Goal: Navigation & Orientation: Find specific page/section

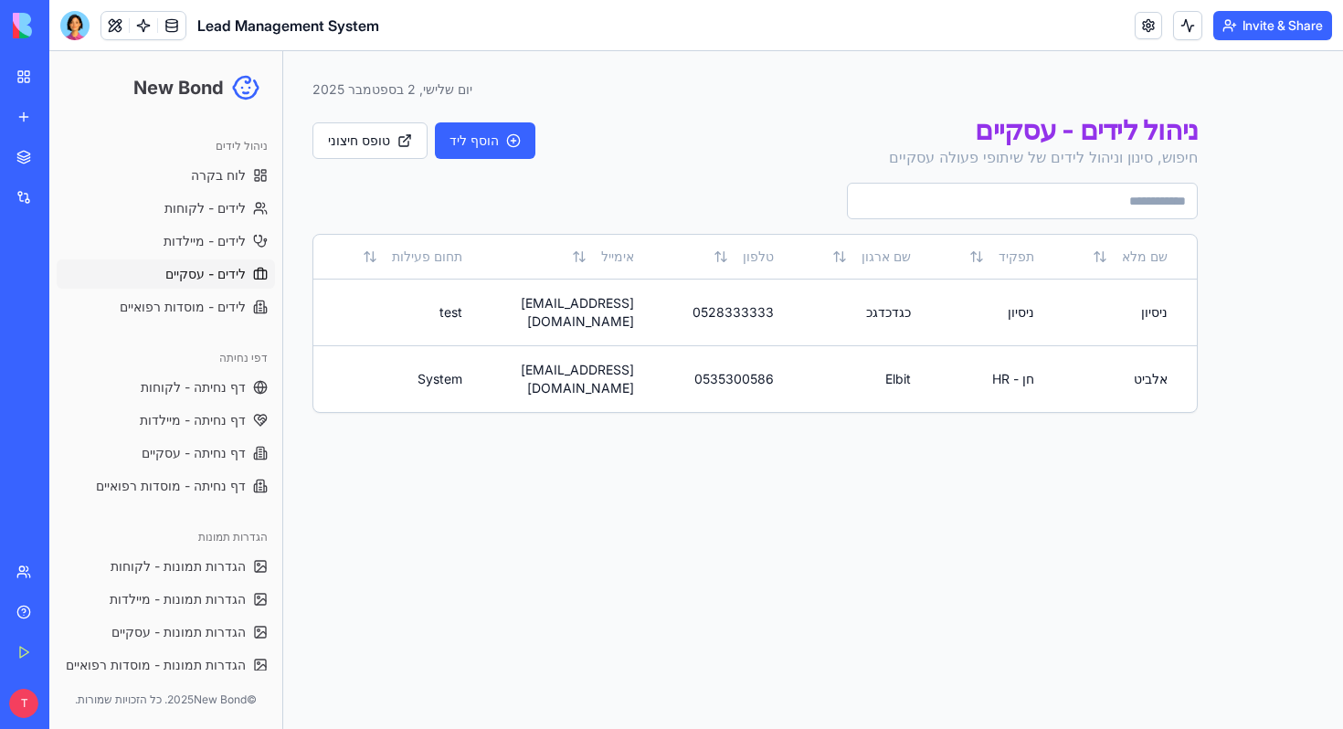
click at [910, 81] on div "Toggle Sidebar יום שלישי, 2 בספטמבר 2025" at bounding box center [756, 89] width 886 height 18
click at [535, 507] on div "Toggle Sidebar יום שלישי, 2 בספטמבר 2025 ניהול לידים - עסקיים חיפוש, סינון וניה…" at bounding box center [755, 390] width 944 height 678
click at [157, 249] on link "לידים - מיילדות" at bounding box center [166, 241] width 218 height 29
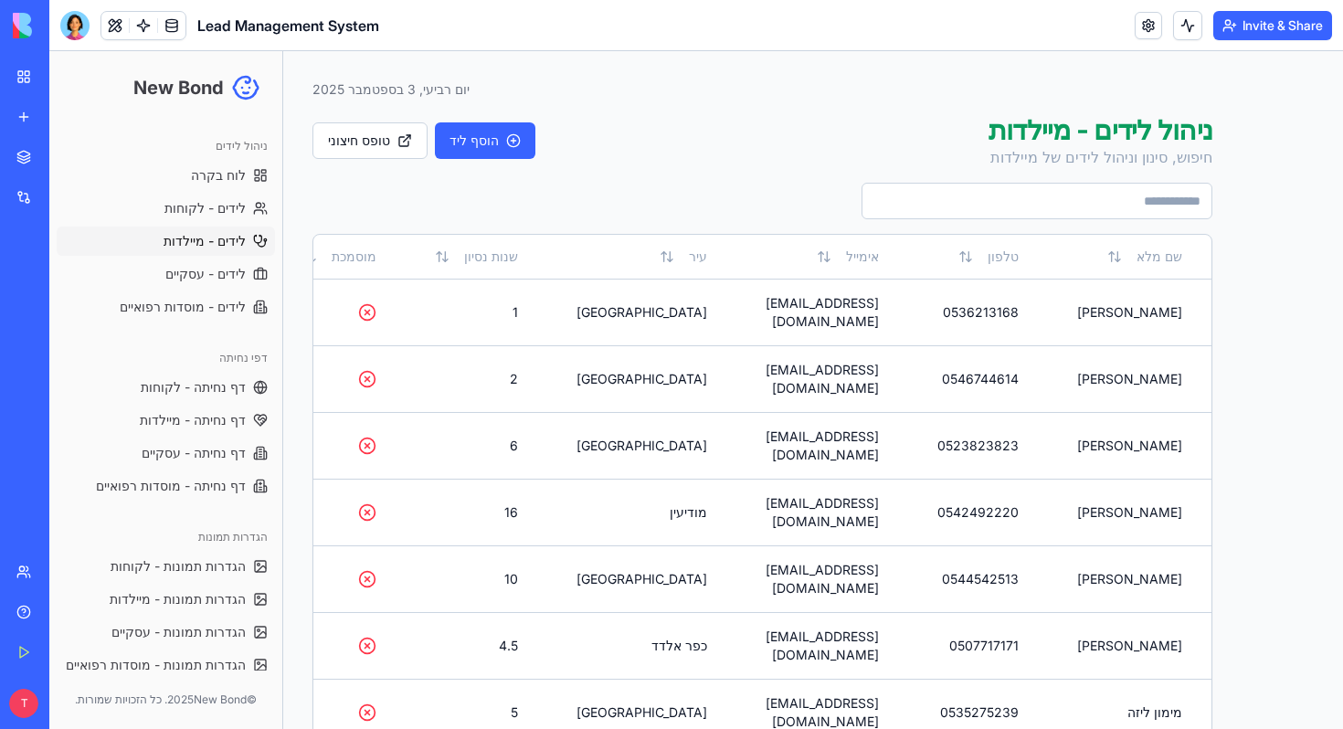
click at [24, 78] on link "My Workspace" at bounding box center [41, 76] width 73 height 37
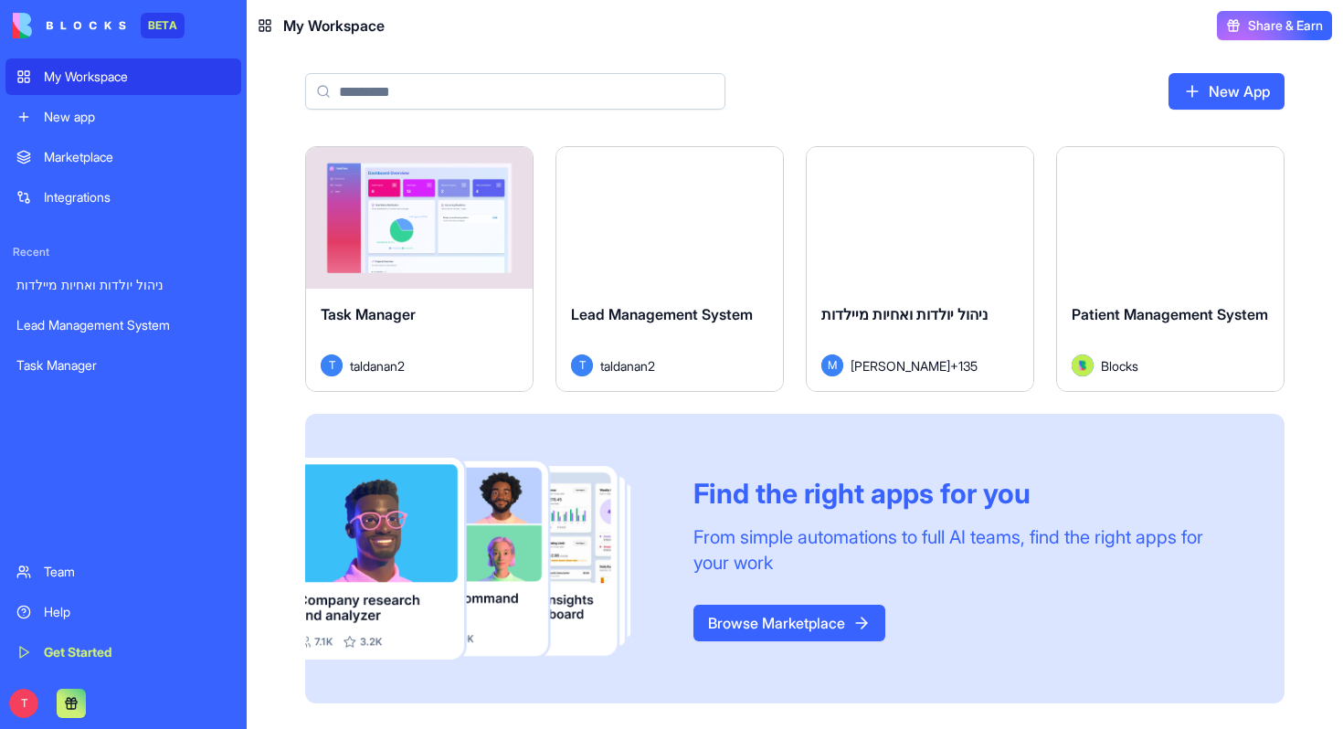
click at [379, 302] on div "Task Manager T taldanan2" at bounding box center [419, 340] width 227 height 102
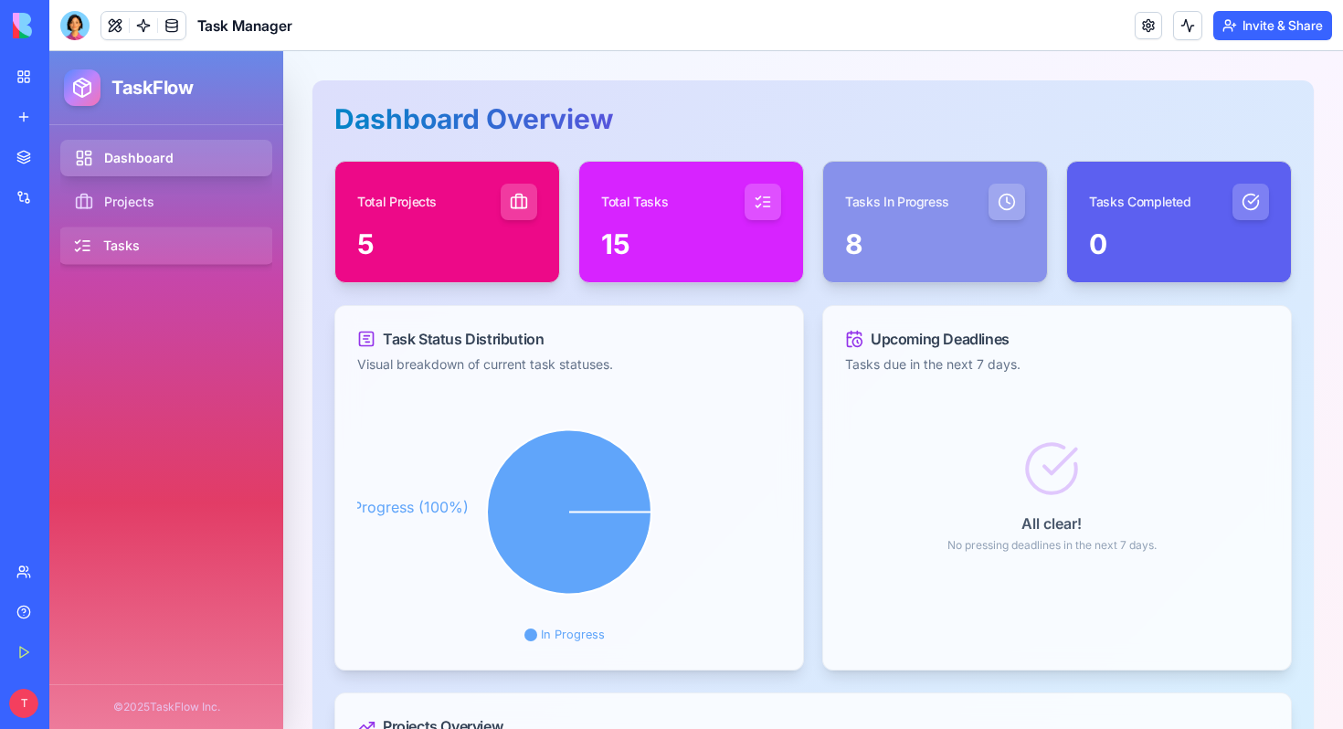
click at [155, 256] on link "Tasks" at bounding box center [166, 246] width 217 height 37
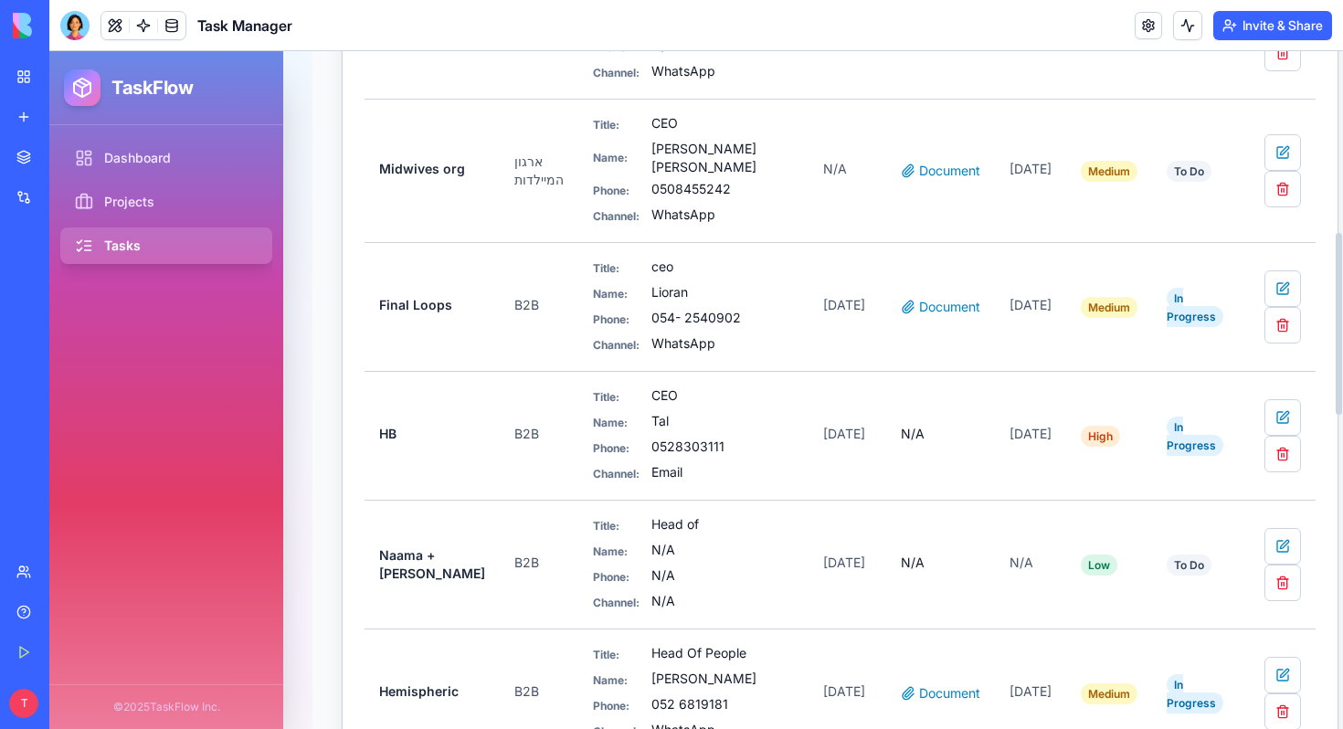
scroll to position [689, 0]
